Goal: Task Accomplishment & Management: Use online tool/utility

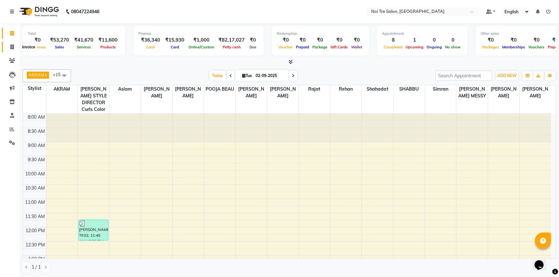
click at [13, 48] on icon at bounding box center [12, 47] width 4 height 5
select select "service"
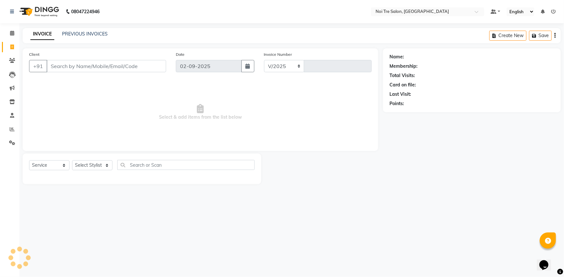
select select "3710"
type input "2753"
click at [102, 164] on select "Select Stylist" at bounding box center [92, 166] width 40 height 10
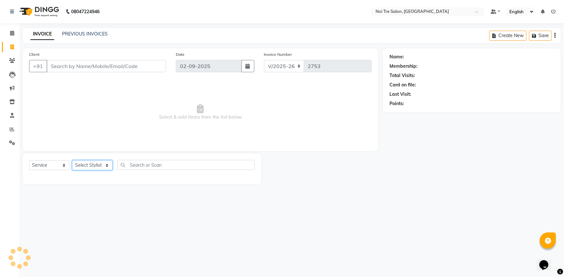
click at [102, 164] on select "Select Stylist" at bounding box center [92, 166] width 40 height 10
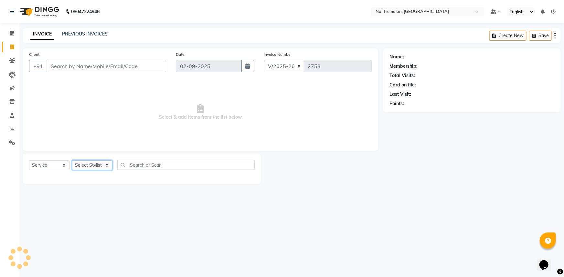
click at [102, 164] on select "Select Stylist" at bounding box center [92, 166] width 40 height 10
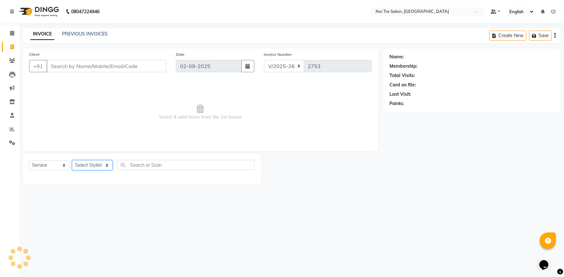
click at [102, 164] on select "Select Stylist" at bounding box center [92, 166] width 40 height 10
click at [105, 167] on select "Select Stylist" at bounding box center [92, 166] width 40 height 10
click at [105, 167] on select "Select Stylist [PERSON_NAME] [PERSON_NAME] STYLE DIRECTOR Curls Color [PERSON_N…" at bounding box center [101, 166] width 59 height 10
select select "77795"
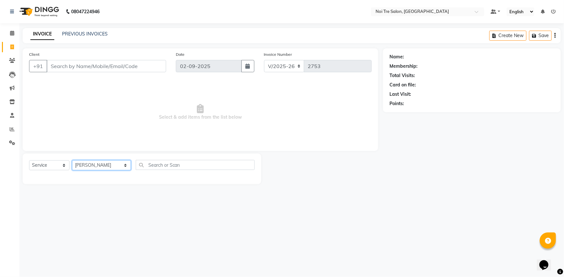
click at [72, 161] on select "Select Stylist [PERSON_NAME] [PERSON_NAME] STYLE DIRECTOR Curls Color [PERSON_N…" at bounding box center [101, 166] width 59 height 10
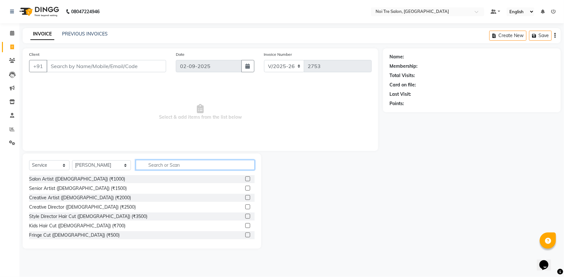
click at [159, 166] on input "text" at bounding box center [195, 165] width 119 height 10
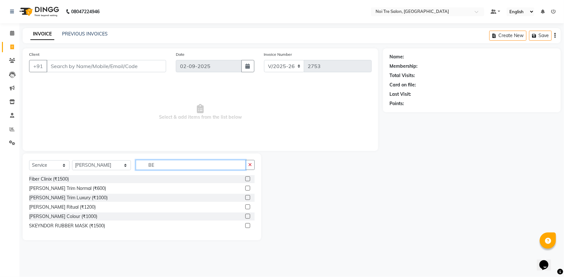
type input "B"
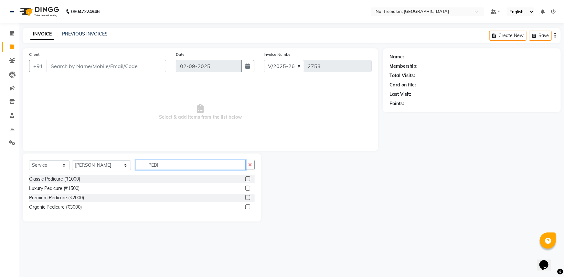
type input "PEDI"
click at [247, 197] on label at bounding box center [247, 197] width 5 height 5
click at [247, 197] on input "checkbox" at bounding box center [247, 198] width 4 height 4
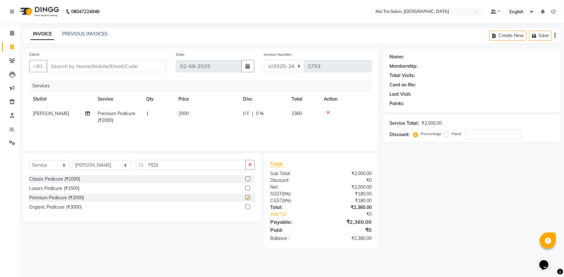
checkbox input "false"
click at [248, 164] on button "button" at bounding box center [249, 165] width 9 height 10
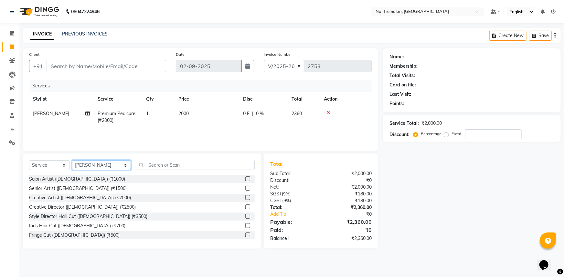
click at [107, 169] on select "Select Stylist [PERSON_NAME] [PERSON_NAME] STYLE DIRECTOR Curls Color [PERSON_N…" at bounding box center [101, 166] width 59 height 10
select select "37920"
click at [72, 161] on select "Select Stylist [PERSON_NAME] [PERSON_NAME] STYLE DIRECTOR Curls Color [PERSON_N…" at bounding box center [101, 166] width 59 height 10
click at [149, 163] on input "text" at bounding box center [195, 165] width 119 height 10
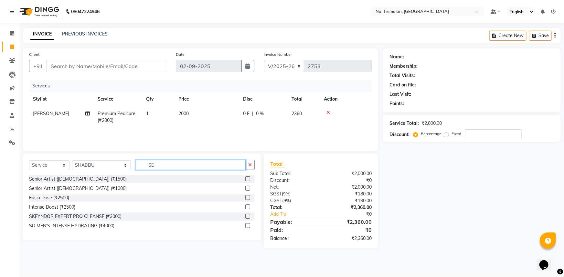
type input "SE"
click at [247, 187] on label at bounding box center [247, 188] width 5 height 5
click at [247, 187] on input "checkbox" at bounding box center [247, 189] width 4 height 4
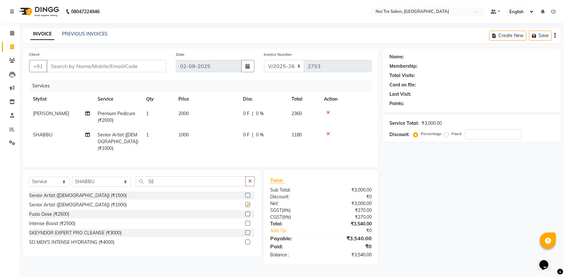
checkbox input "false"
click at [248, 179] on button "button" at bounding box center [249, 182] width 9 height 10
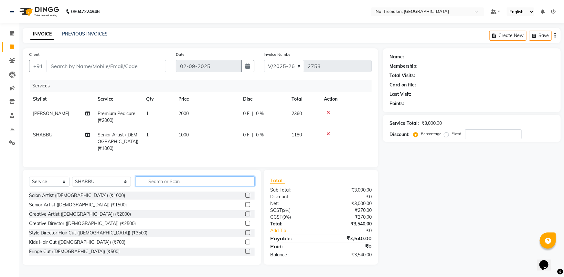
click at [170, 179] on input "text" at bounding box center [195, 182] width 119 height 10
click at [166, 177] on input "text" at bounding box center [195, 182] width 119 height 10
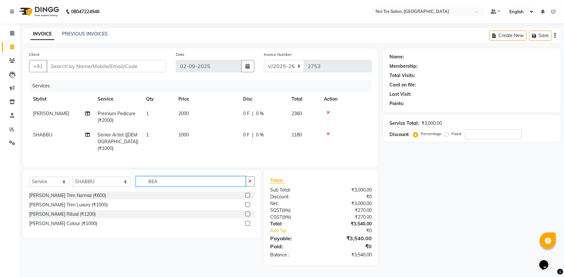
type input "BEA"
click at [247, 203] on label at bounding box center [247, 205] width 5 height 5
click at [247, 203] on input "checkbox" at bounding box center [247, 205] width 4 height 4
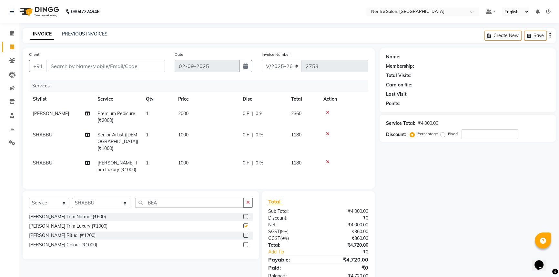
checkbox input "false"
click at [147, 204] on input "BEA" at bounding box center [189, 203] width 109 height 10
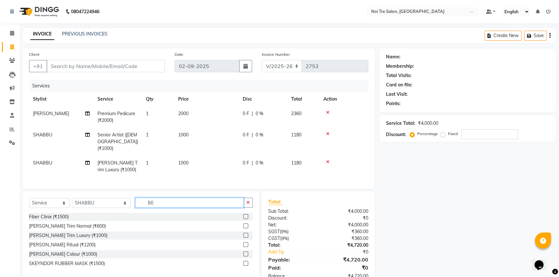
type input "B"
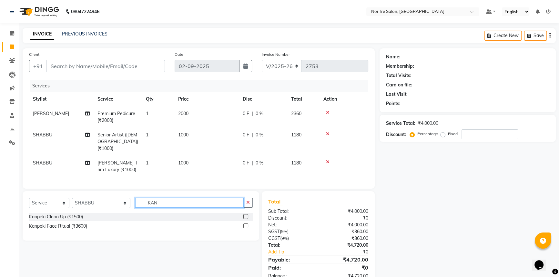
type input "KAN"
click at [245, 214] on label at bounding box center [246, 216] width 5 height 5
click at [245, 215] on input "checkbox" at bounding box center [246, 217] width 4 height 4
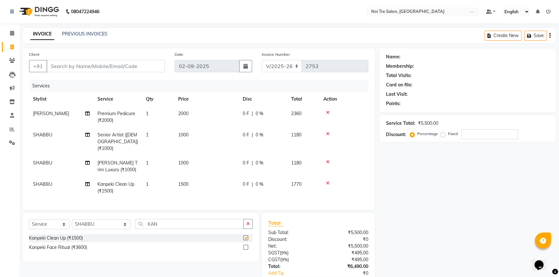
click at [219, 185] on td "1500" at bounding box center [206, 187] width 65 height 21
checkbox input "false"
select select "37920"
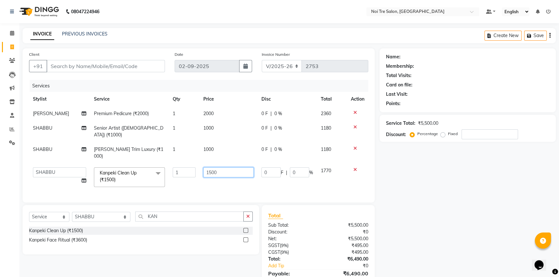
drag, startPoint x: 236, startPoint y: 155, endPoint x: 205, endPoint y: 159, distance: 30.6
click at [205, 168] on input "1500" at bounding box center [228, 173] width 50 height 10
type input "2000"
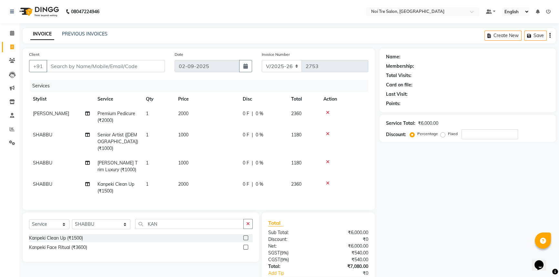
click at [399, 191] on div "Name: Membership: Total Visits: Card on file: Last Visit: Points: Service Total…" at bounding box center [470, 177] width 181 height 259
click at [461, 156] on div "Name: Membership: Total Visits: Card on file: Last Visit: Points: Service Total…" at bounding box center [470, 177] width 181 height 259
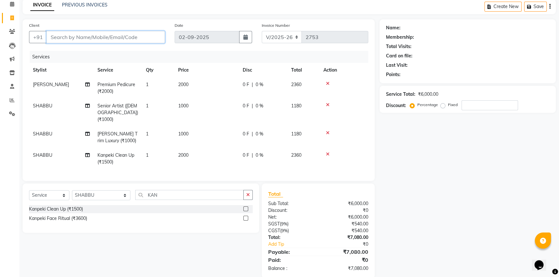
click at [63, 39] on input "Client" at bounding box center [106, 37] width 119 height 12
type input "A"
type input "0"
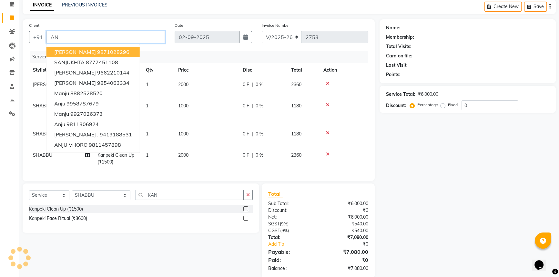
type input "A"
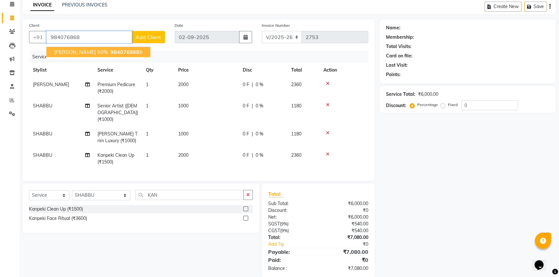
click at [93, 54] on span "[PERSON_NAME] 50%" at bounding box center [81, 52] width 54 height 6
type input "9840768686"
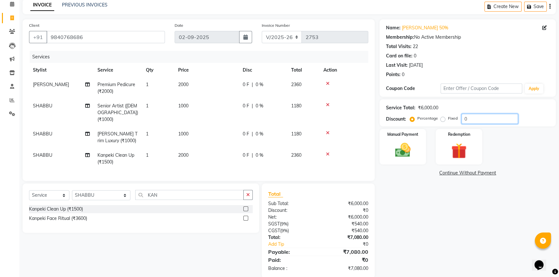
click at [493, 119] on input "0" at bounding box center [490, 119] width 57 height 10
drag, startPoint x: 493, startPoint y: 119, endPoint x: 414, endPoint y: 126, distance: 79.4
click at [414, 126] on div "Name: [PERSON_NAME] 50% Membership: No Active Membership Total Visits: 22 Card …" at bounding box center [470, 148] width 181 height 259
type input "50"
click at [544, 158] on div "Manual Payment Redemption" at bounding box center [468, 147] width 186 height 36
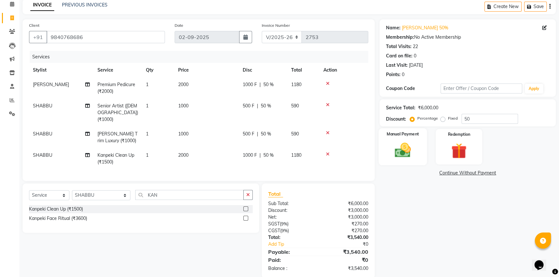
scroll to position [8, 0]
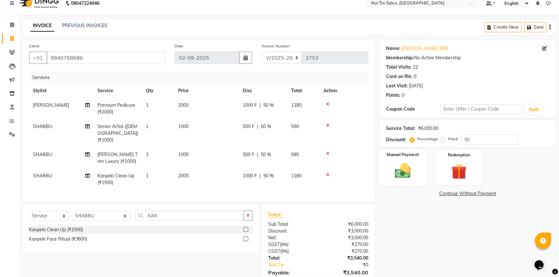
click at [410, 167] on img at bounding box center [403, 171] width 26 height 18
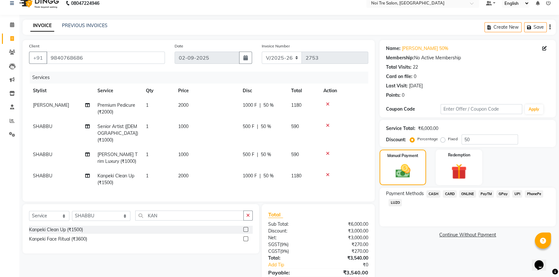
click at [431, 193] on span "CASH" at bounding box center [434, 194] width 14 height 7
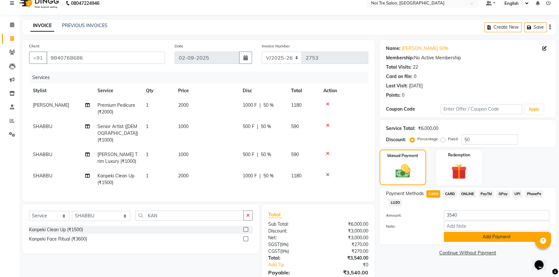
click at [470, 239] on button "Add Payment" at bounding box center [497, 237] width 106 height 10
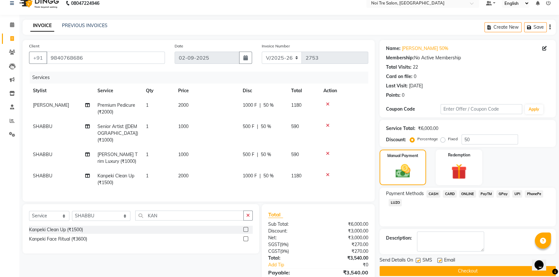
click at [469, 273] on button "Checkout" at bounding box center [468, 271] width 176 height 10
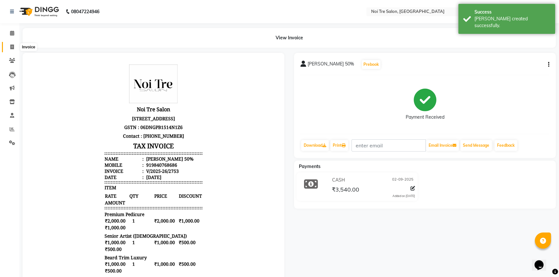
click at [13, 45] on icon at bounding box center [12, 47] width 4 height 5
select select "service"
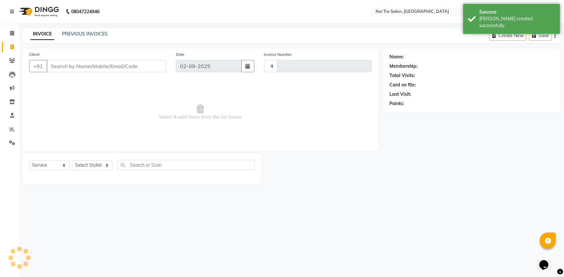
type input "2754"
select select "3710"
click at [12, 34] on icon at bounding box center [12, 33] width 4 height 5
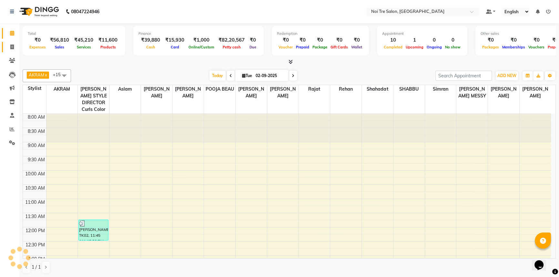
click at [10, 43] on link "Invoice" at bounding box center [10, 47] width 16 height 11
select select "service"
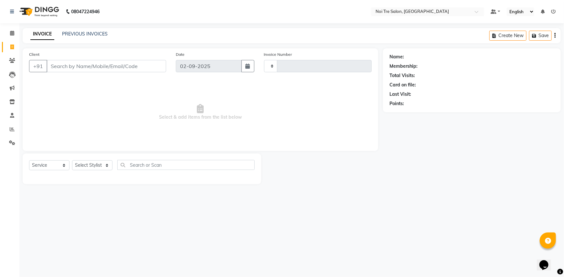
type input "2754"
select select "3710"
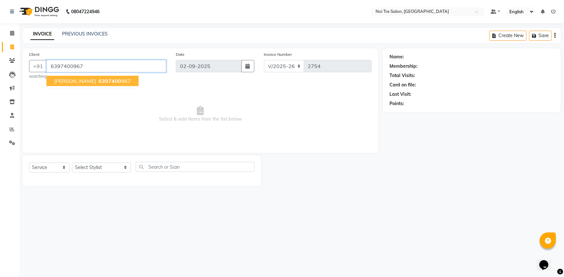
type input "6397400967"
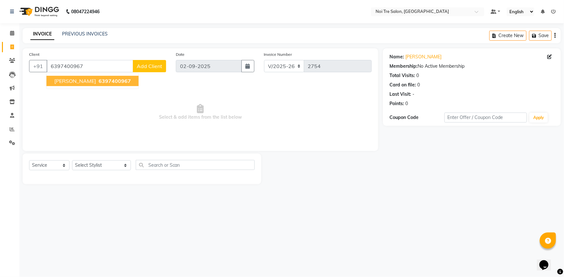
click at [100, 79] on span "6397400967" at bounding box center [115, 81] width 32 height 6
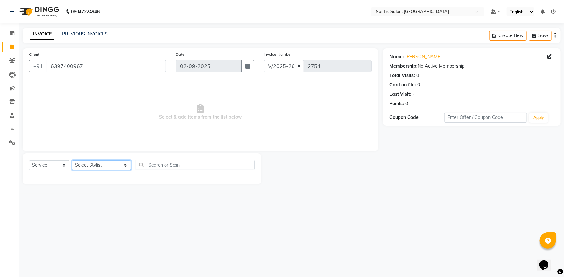
click at [95, 163] on select "Select Stylist [PERSON_NAME] [PERSON_NAME] STYLE DIRECTOR Curls Color [PERSON_N…" at bounding box center [101, 166] width 59 height 10
select select "37871"
click at [72, 161] on select "Select Stylist [PERSON_NAME] [PERSON_NAME] STYLE DIRECTOR Curls Color [PERSON_N…" at bounding box center [101, 166] width 59 height 10
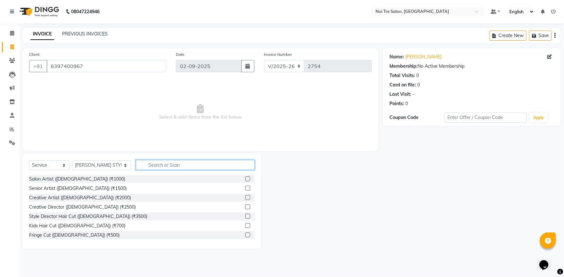
click at [165, 167] on input "text" at bounding box center [195, 165] width 119 height 10
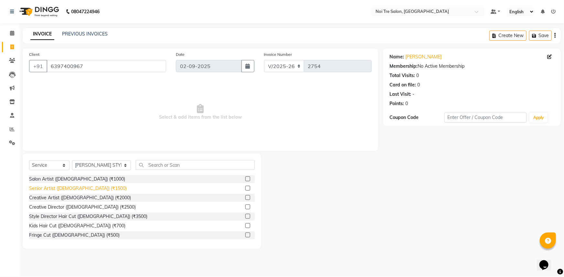
click at [80, 186] on div "Senior Artist ([DEMOGRAPHIC_DATA]) (₹1500)" at bounding box center [78, 188] width 98 height 7
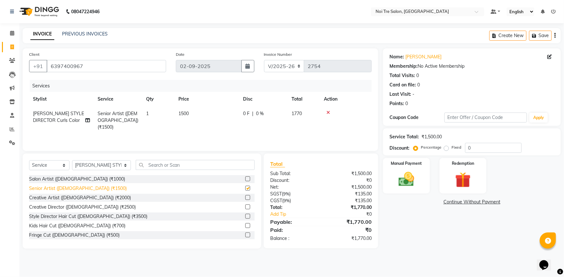
checkbox input "false"
click at [407, 179] on img at bounding box center [406, 179] width 26 height 19
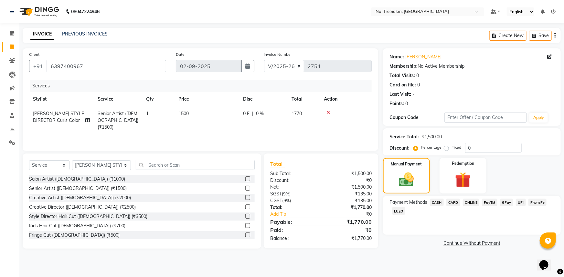
click at [520, 204] on span "UPI" at bounding box center [520, 202] width 10 height 7
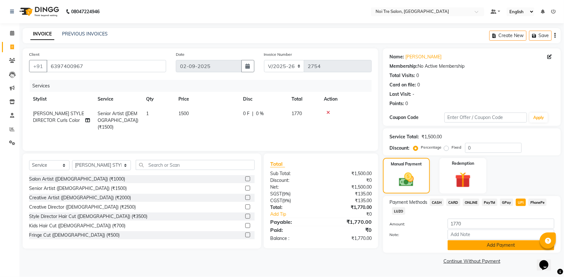
click at [478, 243] on button "Add Payment" at bounding box center [500, 246] width 107 height 10
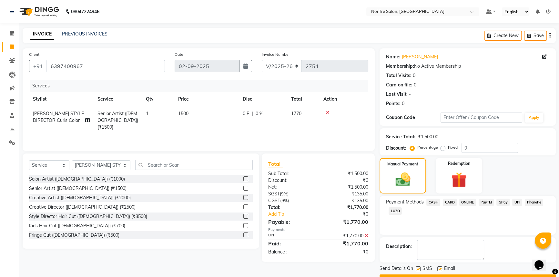
scroll to position [16, 0]
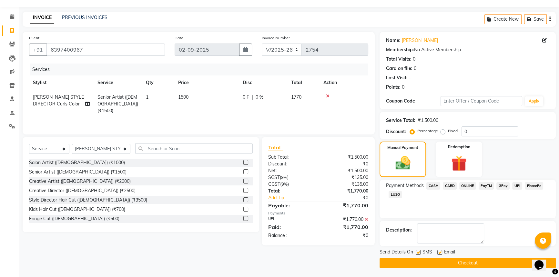
drag, startPoint x: 465, startPoint y: 262, endPoint x: 462, endPoint y: 265, distance: 4.6
click at [465, 263] on button "Checkout" at bounding box center [468, 263] width 176 height 10
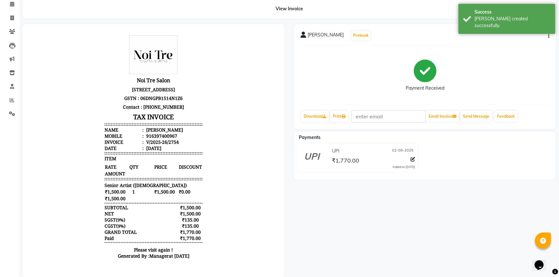
scroll to position [5, 0]
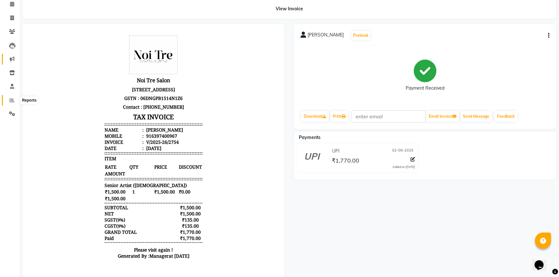
drag, startPoint x: 9, startPoint y: 98, endPoint x: 13, endPoint y: 92, distance: 7.1
click at [10, 98] on icon at bounding box center [12, 100] width 5 height 5
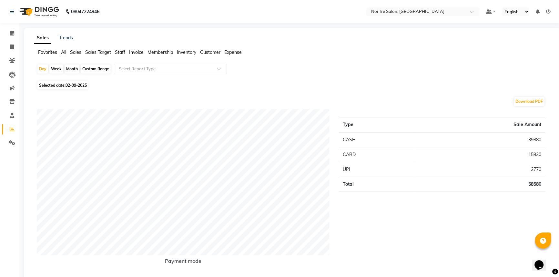
click at [75, 69] on div "Month" at bounding box center [72, 69] width 15 height 9
select select "9"
select select "2025"
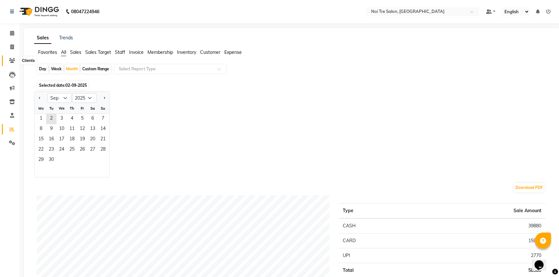
click at [12, 64] on span at bounding box center [11, 60] width 11 height 7
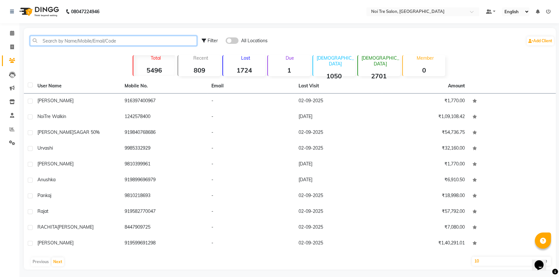
click at [85, 40] on input "text" at bounding box center [113, 41] width 167 height 10
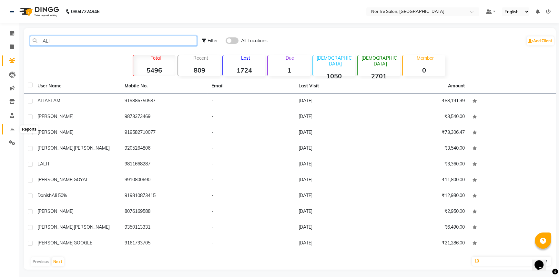
type input "ALI"
click at [10, 129] on icon at bounding box center [12, 129] width 5 height 5
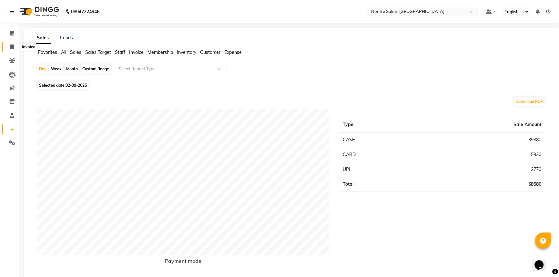
click at [11, 46] on icon at bounding box center [12, 47] width 4 height 5
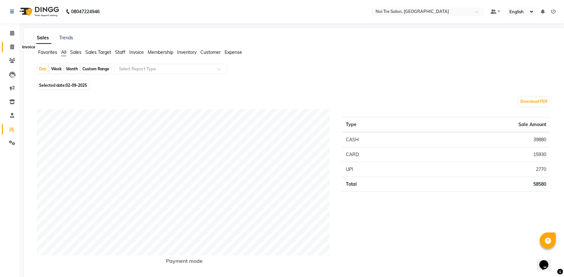
select select "service"
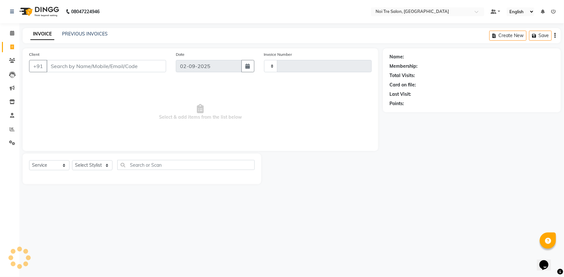
type input "2755"
select select "3710"
type input "9"
type input "A"
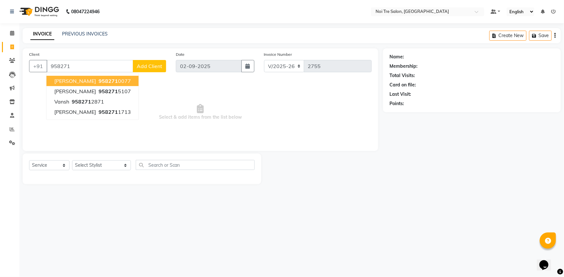
click at [99, 79] on span "958271" at bounding box center [108, 81] width 19 height 6
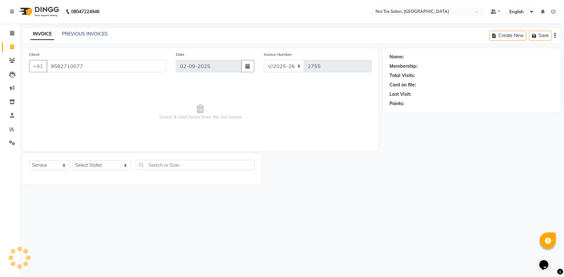
type input "9582710077"
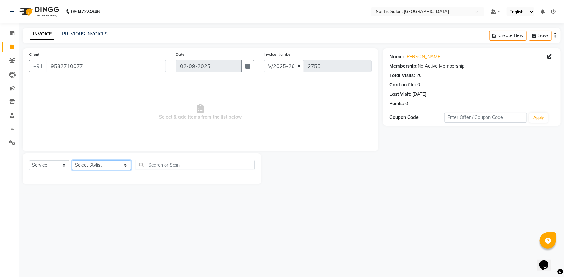
click at [111, 168] on select "Select Stylist [PERSON_NAME] [PERSON_NAME] STYLE DIRECTOR Curls Color [PERSON_N…" at bounding box center [101, 166] width 59 height 10
click at [108, 168] on select "Select Stylist [PERSON_NAME] [PERSON_NAME] STYLE DIRECTOR Curls Color [PERSON_N…" at bounding box center [101, 166] width 59 height 10
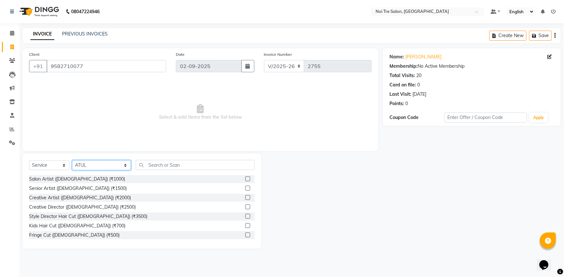
click at [116, 165] on select "Select Stylist [PERSON_NAME] [PERSON_NAME] STYLE DIRECTOR Curls Color [PERSON_N…" at bounding box center [101, 166] width 59 height 10
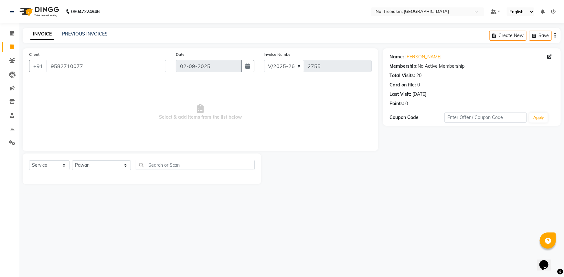
click at [55, 83] on span "Select & add items from the list below" at bounding box center [200, 112] width 342 height 65
click at [117, 164] on select "Select Stylist [PERSON_NAME] [PERSON_NAME] STYLE DIRECTOR Curls Color [PERSON_N…" at bounding box center [101, 166] width 59 height 10
select select "37891"
click at [72, 161] on select "Select Stylist [PERSON_NAME] [PERSON_NAME] STYLE DIRECTOR Curls Color [PERSON_N…" at bounding box center [101, 166] width 59 height 10
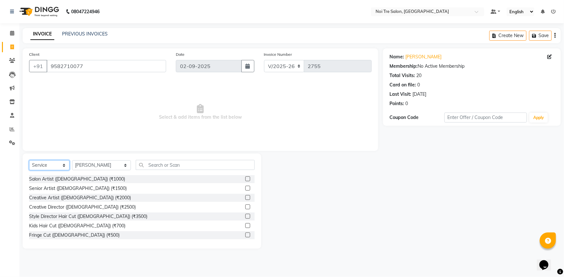
click at [52, 162] on select "Select Service Product Membership Package Voucher Prepaid Gift Card" at bounding box center [49, 166] width 40 height 10
click at [29, 161] on select "Select Service Product Membership Package Voucher Prepaid Gift Card" at bounding box center [49, 166] width 40 height 10
click at [145, 165] on input "text" at bounding box center [195, 165] width 119 height 10
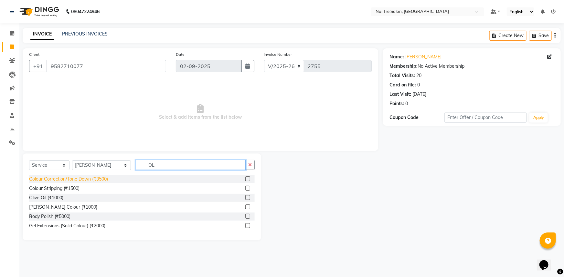
type input "OL"
click at [94, 179] on div "Colour Correction/Tone Down (₹3500)" at bounding box center [68, 179] width 79 height 7
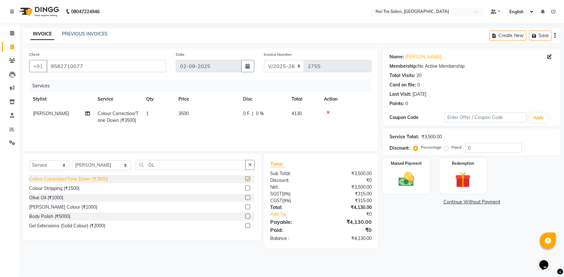
checkbox input "false"
click at [161, 167] on input "OL" at bounding box center [191, 165] width 110 height 10
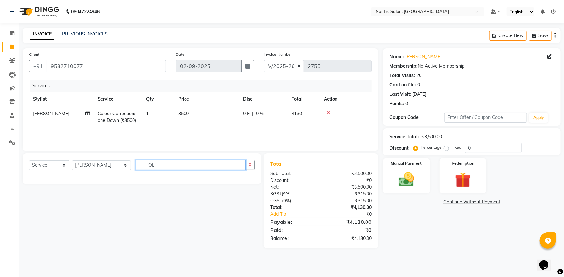
type input "O"
type input "PLE"
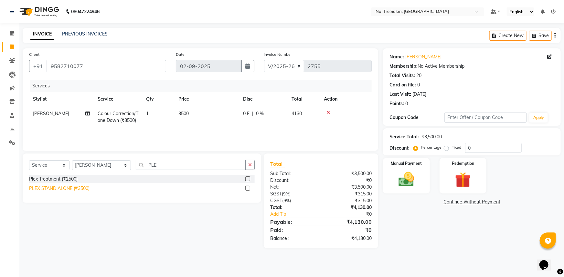
click at [75, 189] on div "PLEX STAND ALONE (₹3500)" at bounding box center [59, 188] width 60 height 7
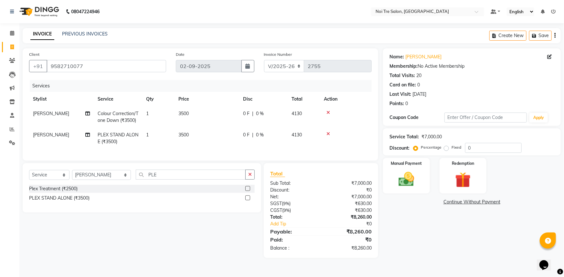
click at [328, 134] on icon at bounding box center [328, 134] width 4 height 5
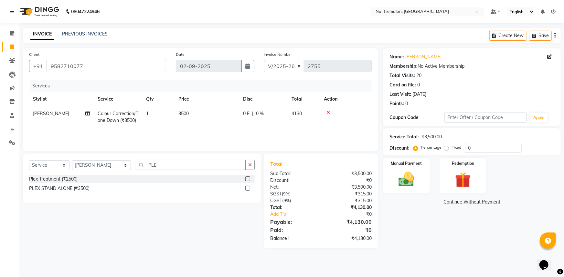
click at [328, 114] on icon at bounding box center [328, 112] width 4 height 5
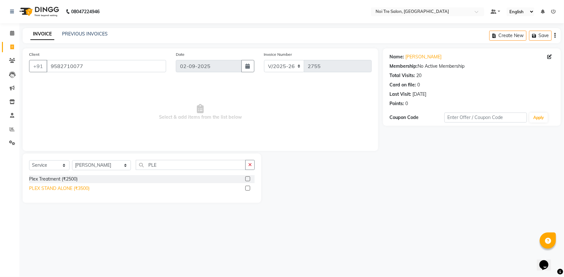
click at [55, 186] on div "PLEX STAND ALONE (₹3500)" at bounding box center [59, 188] width 60 height 7
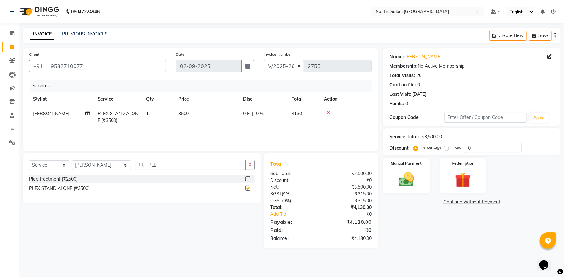
checkbox input "false"
click at [474, 145] on input "0" at bounding box center [493, 148] width 57 height 10
drag, startPoint x: 488, startPoint y: 146, endPoint x: 450, endPoint y: 148, distance: 38.8
click at [450, 148] on div "Percentage Fixed 30" at bounding box center [467, 148] width 107 height 10
type input "20"
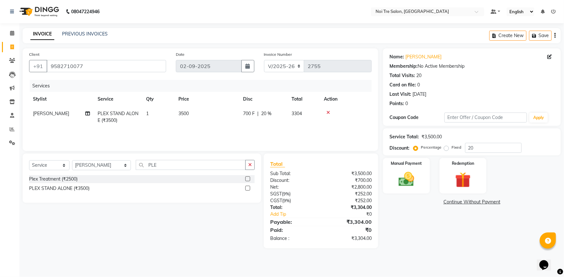
click at [539, 149] on div "Discount: Percentage Fixed 20" at bounding box center [471, 148] width 165 height 10
click at [405, 180] on img at bounding box center [406, 179] width 26 height 19
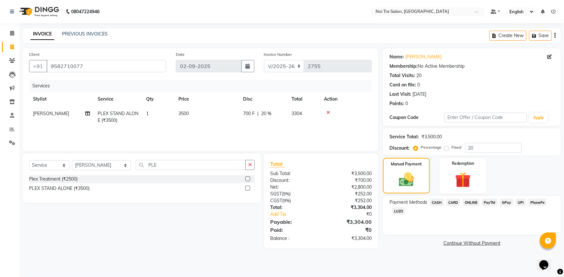
click at [439, 202] on span "CASH" at bounding box center [437, 202] width 14 height 7
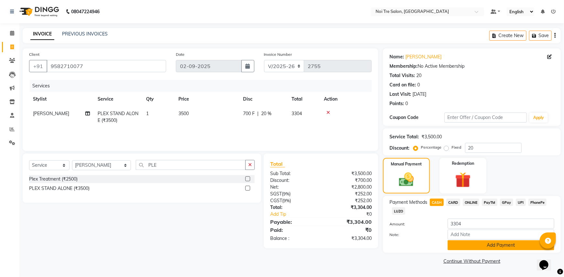
click at [467, 244] on button "Add Payment" at bounding box center [500, 246] width 107 height 10
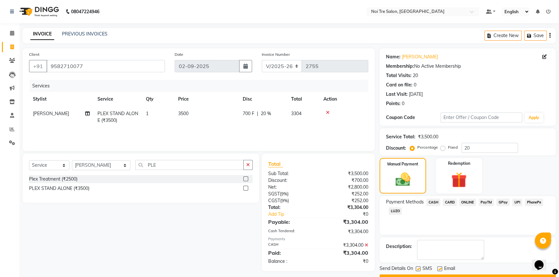
scroll to position [16, 0]
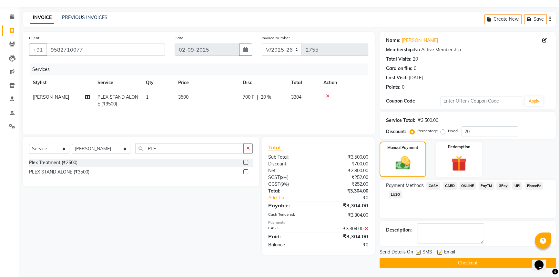
click at [457, 263] on button "Checkout" at bounding box center [468, 263] width 176 height 10
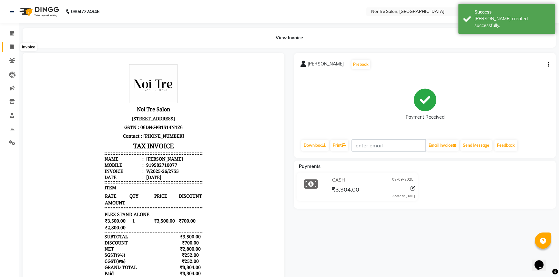
click at [11, 46] on icon at bounding box center [12, 47] width 4 height 5
select select "service"
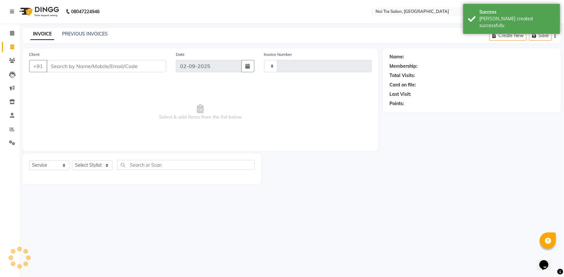
type input "2756"
select select "3710"
